Goal: Find specific page/section: Find specific page/section

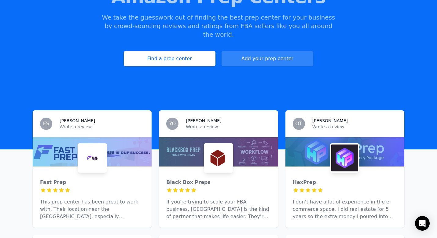
scroll to position [99, 0]
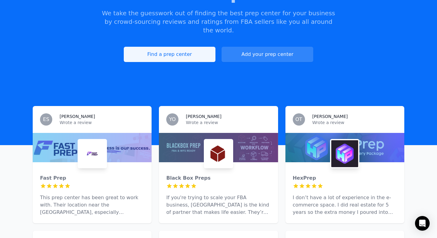
click at [193, 50] on link "Find a prep center" at bounding box center [170, 54] width 92 height 15
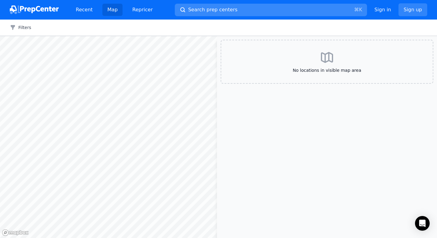
click at [294, 11] on button "Search prep centers ⌘ K" at bounding box center [271, 10] width 192 height 13
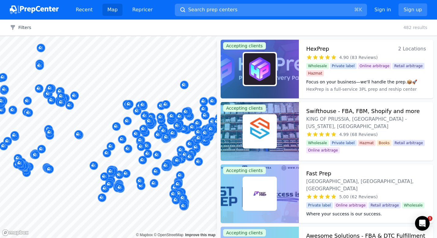
click at [293, 7] on div at bounding box center [218, 119] width 437 height 238
click at [250, 11] on div at bounding box center [218, 119] width 437 height 238
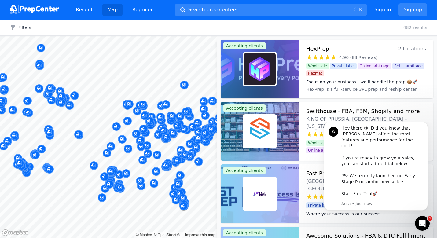
click at [197, 12] on div at bounding box center [218, 119] width 437 height 238
click at [425, 125] on icon "Dismiss notification" at bounding box center [425, 122] width 3 height 3
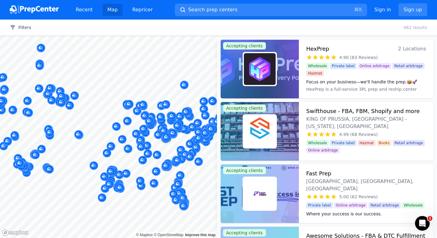
click at [204, 4] on div at bounding box center [218, 119] width 437 height 238
click at [204, 8] on div at bounding box center [218, 119] width 437 height 238
click at [79, 7] on div at bounding box center [218, 119] width 437 height 238
click at [149, 10] on link "Repricer" at bounding box center [142, 10] width 30 height 12
